Goal: Navigation & Orientation: Find specific page/section

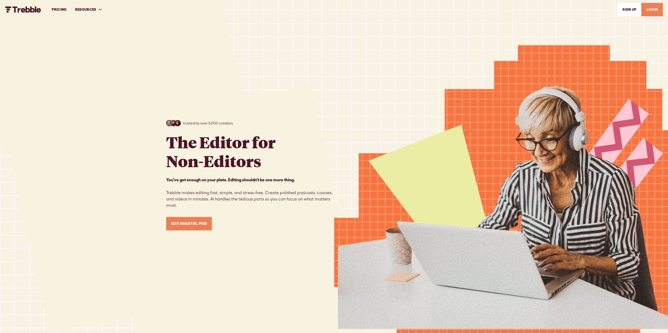
click at [58, 10] on link "PRICING" at bounding box center [58, 10] width 23 height 18
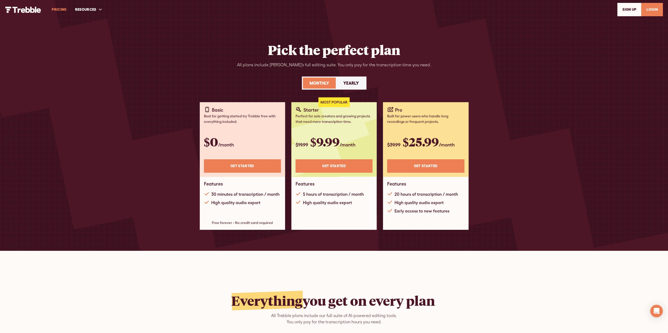
click at [30, 10] on img "home" at bounding box center [23, 10] width 36 height 6
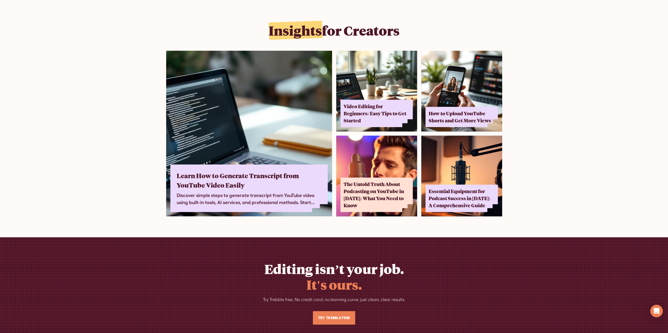
scroll to position [3306, 0]
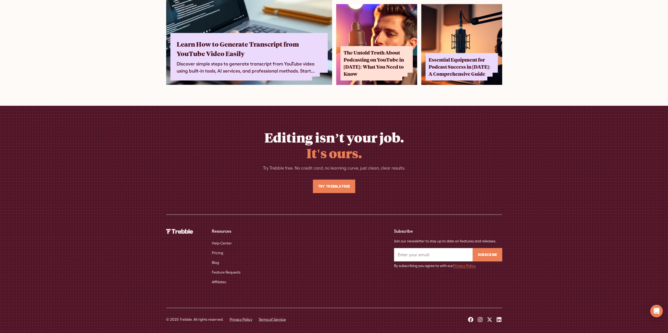
click at [214, 251] on link "Pricing" at bounding box center [217, 253] width 11 height 10
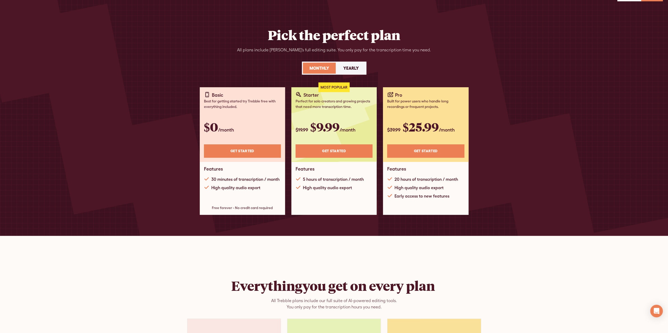
scroll to position [26, 0]
